Goal: Find specific page/section: Find specific page/section

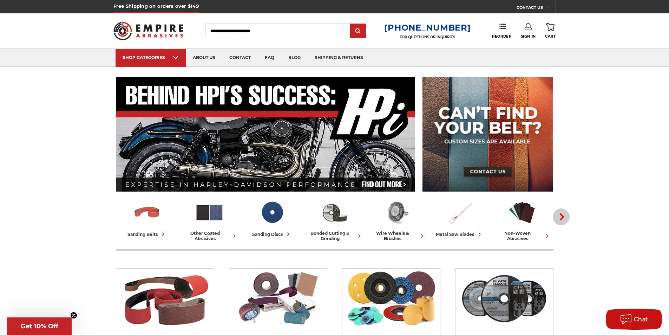
click at [561, 218] on icon "button" at bounding box center [562, 216] width 7 height 7
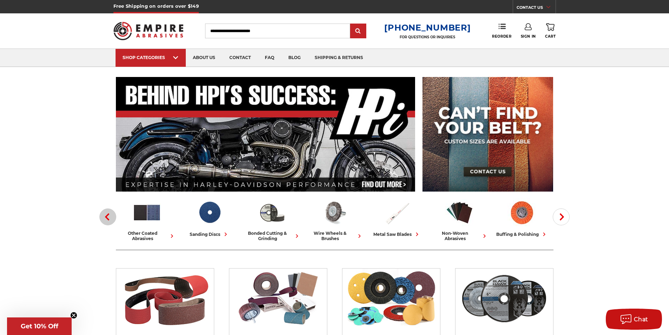
click at [103, 219] on button "Previous" at bounding box center [107, 216] width 17 height 17
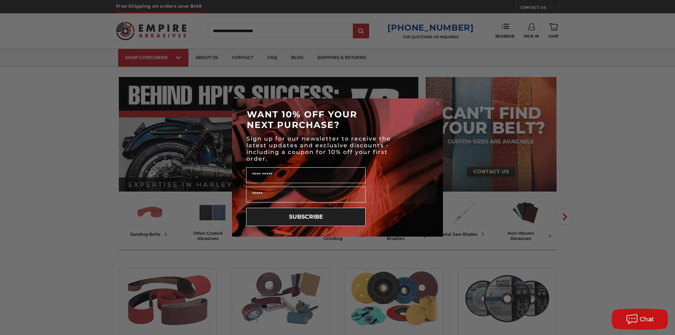
click at [436, 103] on circle "Close dialog" at bounding box center [437, 104] width 7 height 7
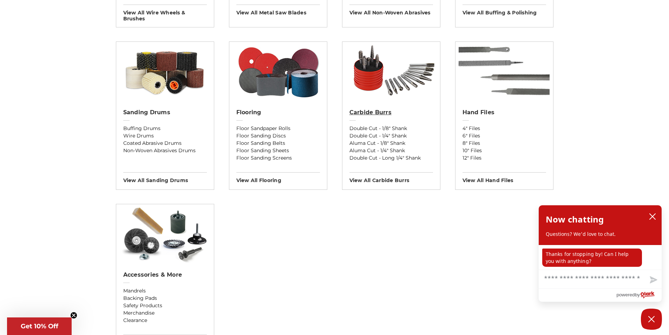
scroll to position [562, 0]
click at [369, 181] on h3 "View All carbide burrs" at bounding box center [392, 177] width 84 height 11
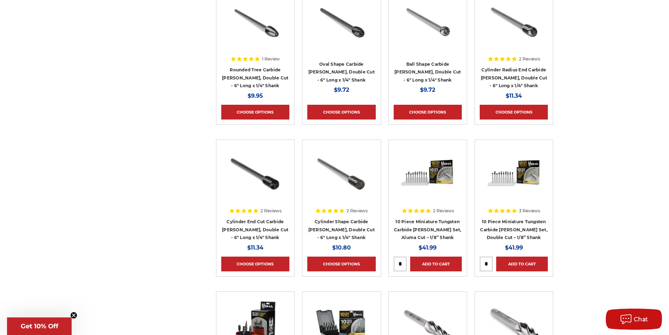
scroll to position [527, 0]
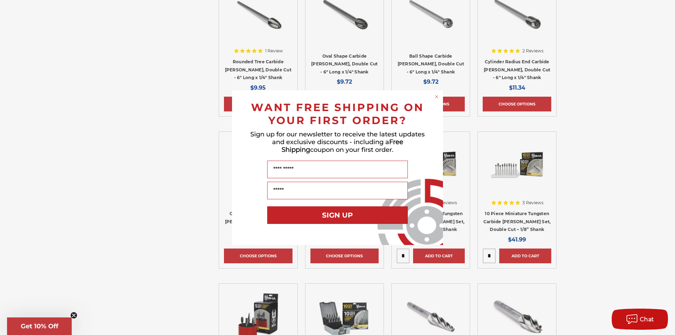
click at [435, 99] on circle "Close dialog" at bounding box center [436, 96] width 7 height 7
